Goal: Information Seeking & Learning: Compare options

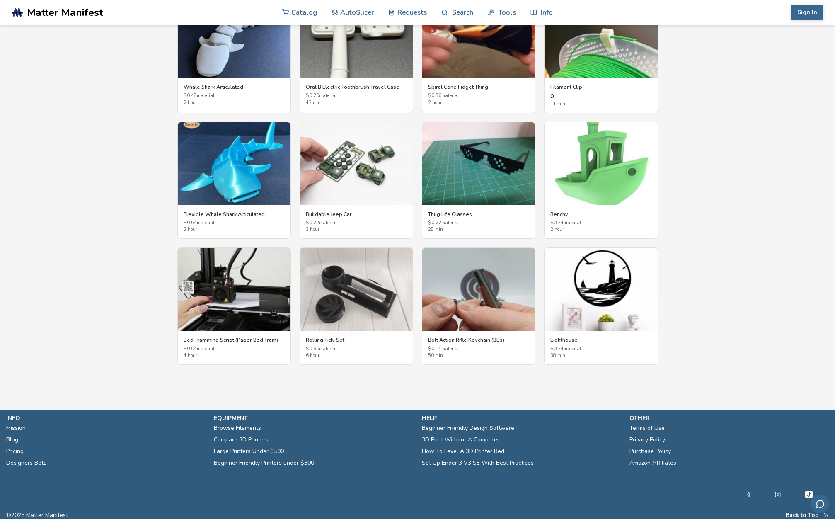
scroll to position [1178, 0]
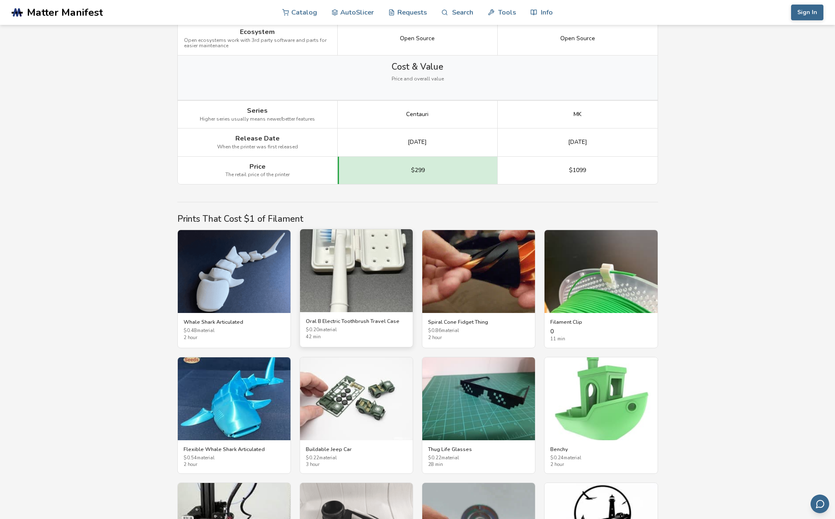
click at [372, 284] on img at bounding box center [356, 270] width 113 height 83
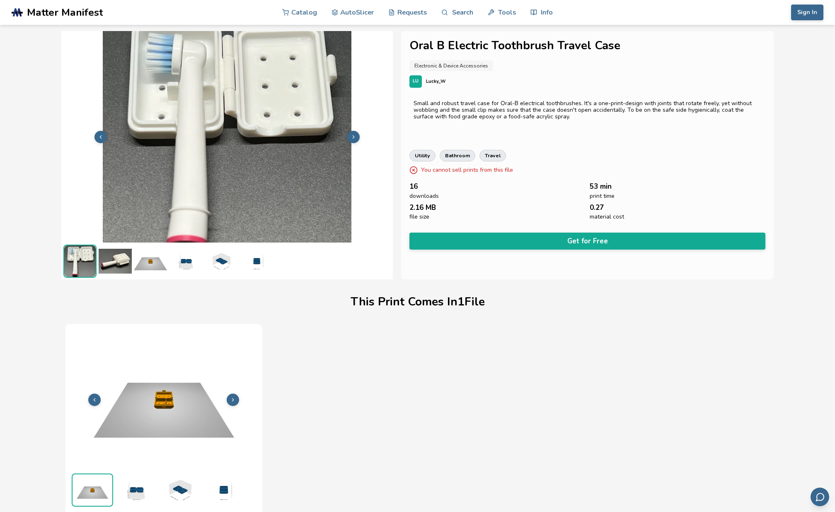
click at [111, 261] on img at bounding box center [115, 261] width 33 height 33
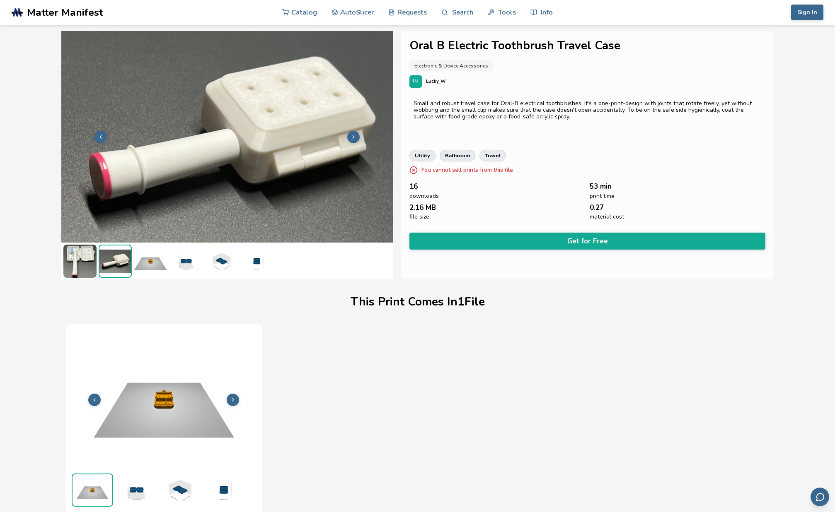
click at [165, 263] on img at bounding box center [150, 261] width 33 height 33
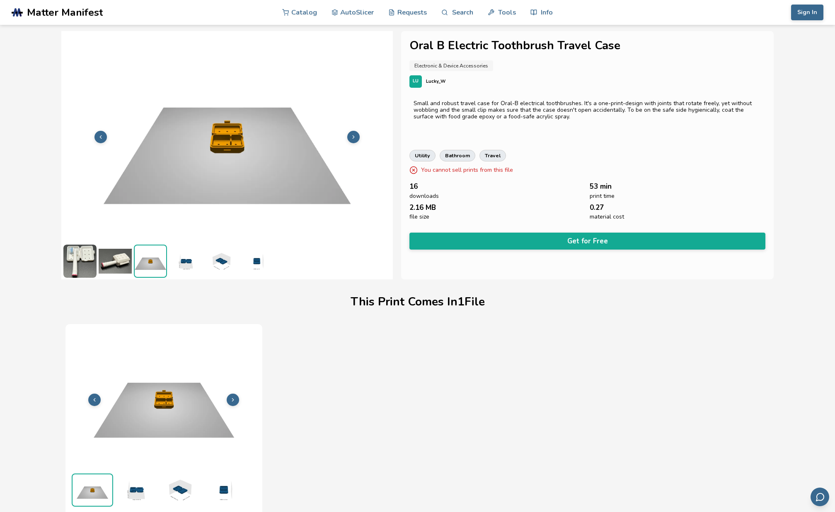
click at [193, 263] on img at bounding box center [185, 261] width 33 height 33
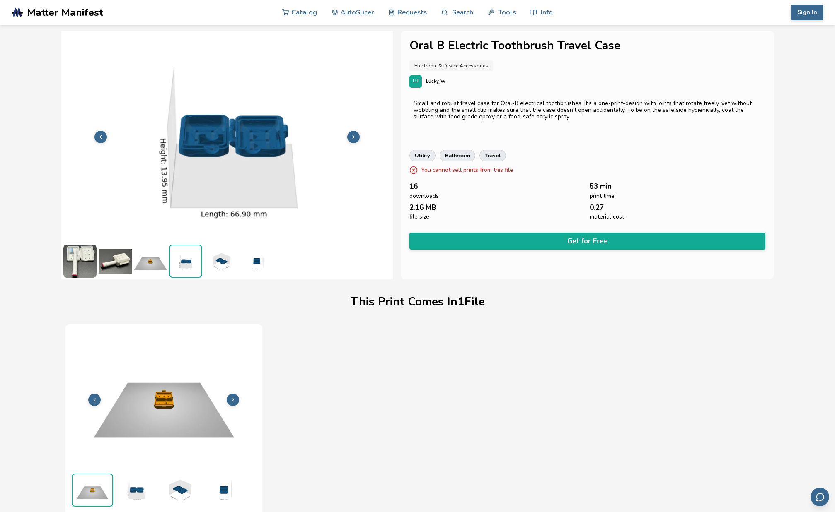
click at [220, 262] on img at bounding box center [220, 261] width 33 height 33
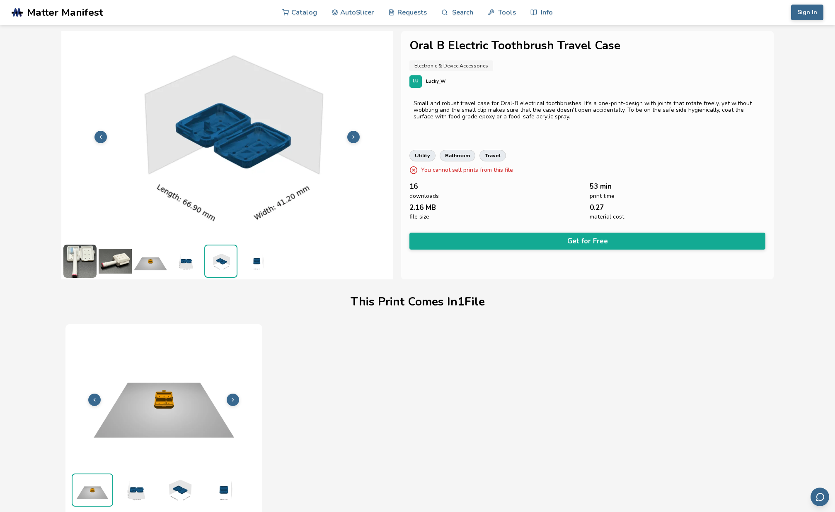
click at [254, 264] on img at bounding box center [255, 261] width 33 height 33
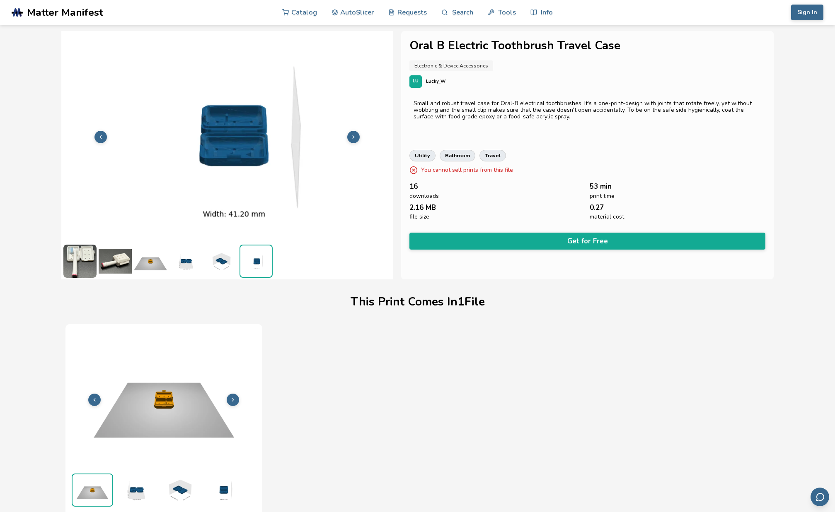
click at [75, 262] on img at bounding box center [79, 261] width 33 height 33
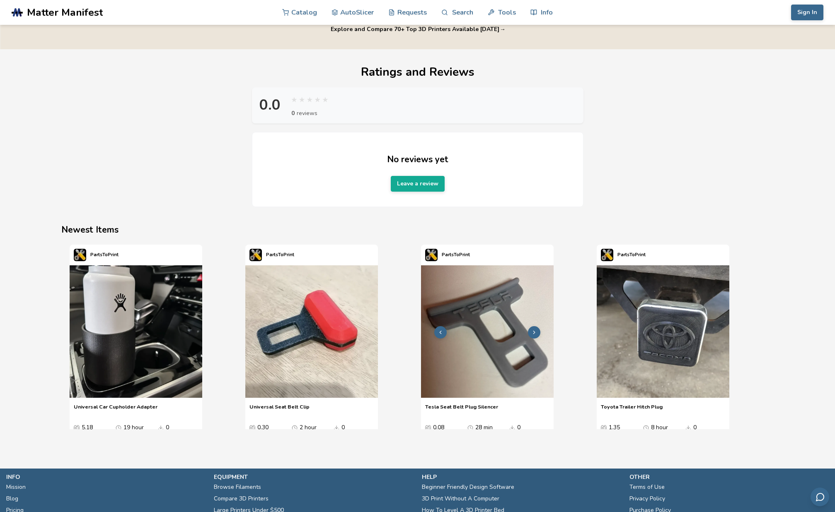
scroll to position [652, 0]
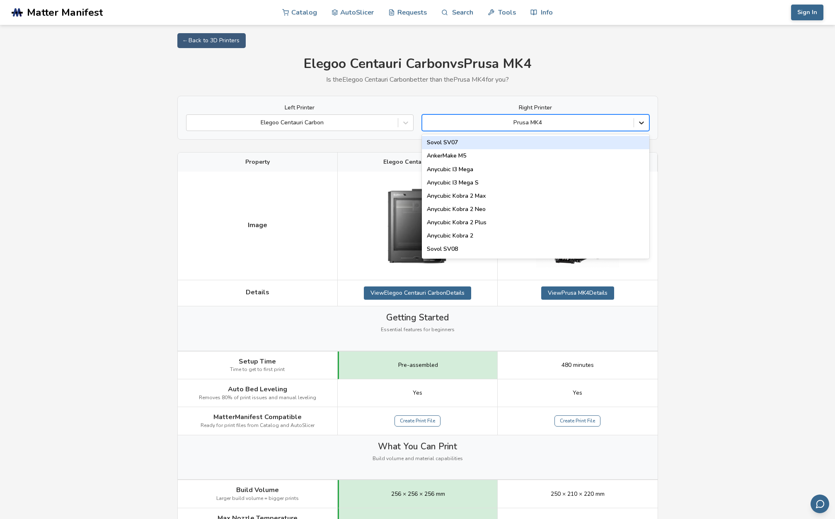
click at [642, 123] on icon at bounding box center [641, 123] width 5 height 3
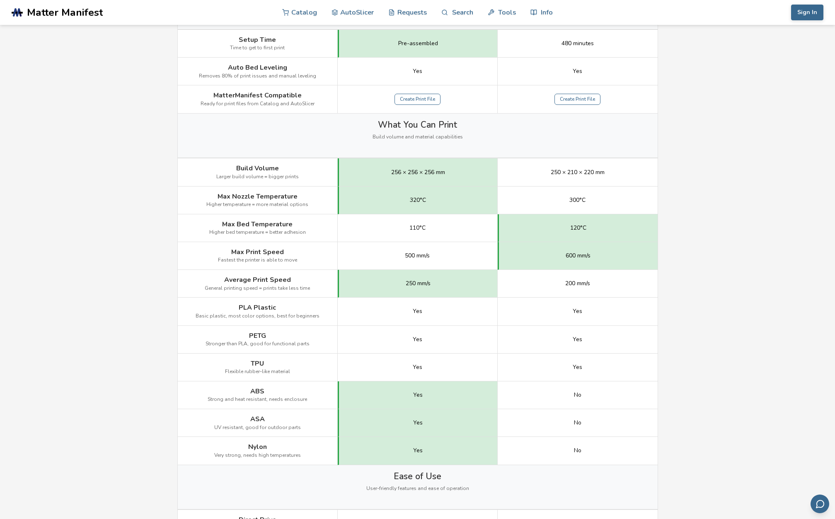
scroll to position [275, 0]
